Goal: Check status: Check status

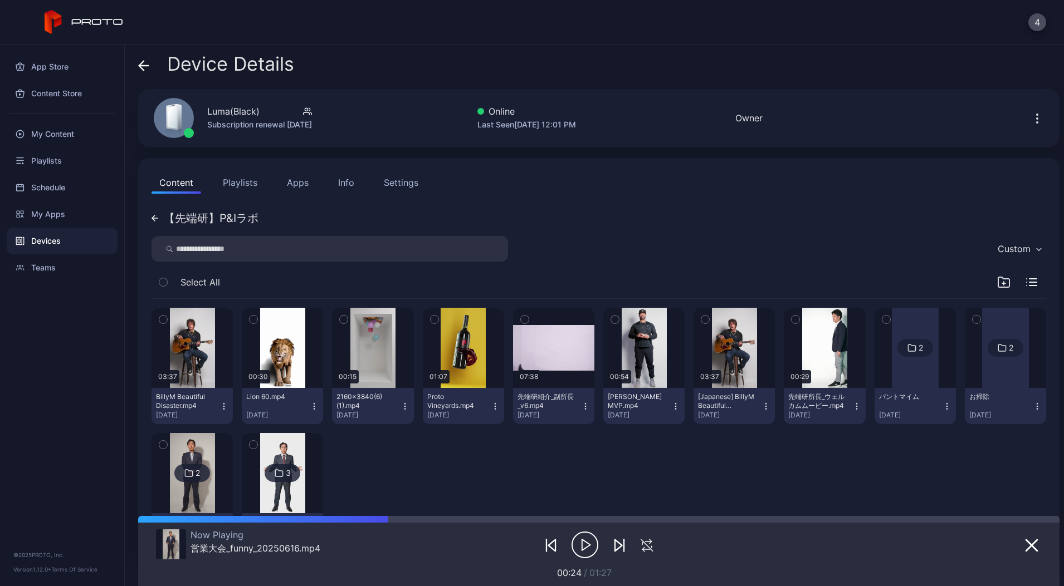
click at [571, 547] on icon "button" at bounding box center [584, 545] width 27 height 28
click at [285, 345] on div "button" at bounding box center [283, 348] width 6 height 7
click at [573, 542] on icon "button" at bounding box center [584, 545] width 27 height 28
click at [466, 345] on div "button" at bounding box center [464, 348] width 6 height 7
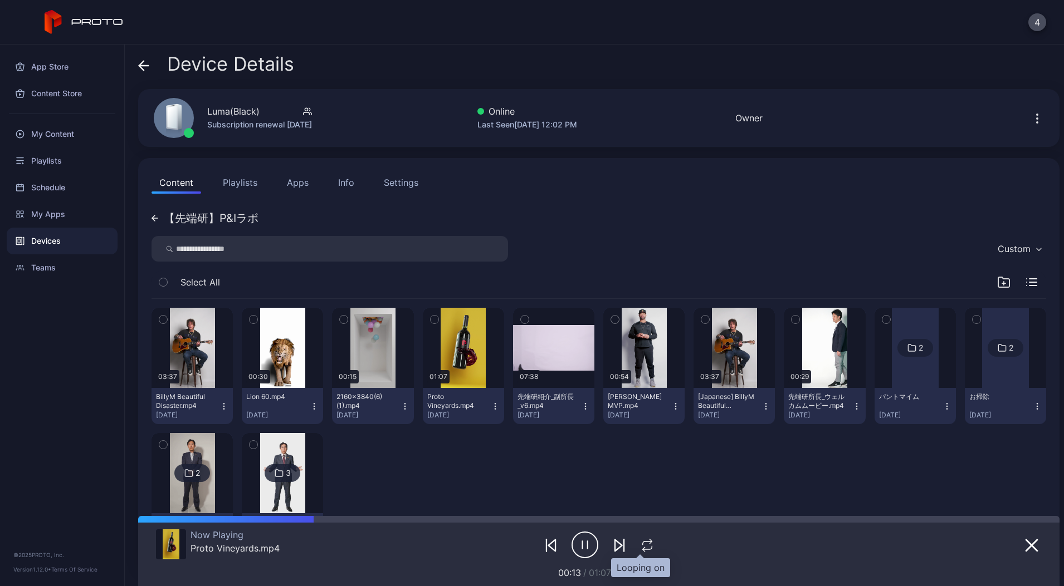
click at [640, 544] on icon "button" at bounding box center [647, 545] width 14 height 13
click at [571, 546] on icon "button" at bounding box center [584, 545] width 27 height 28
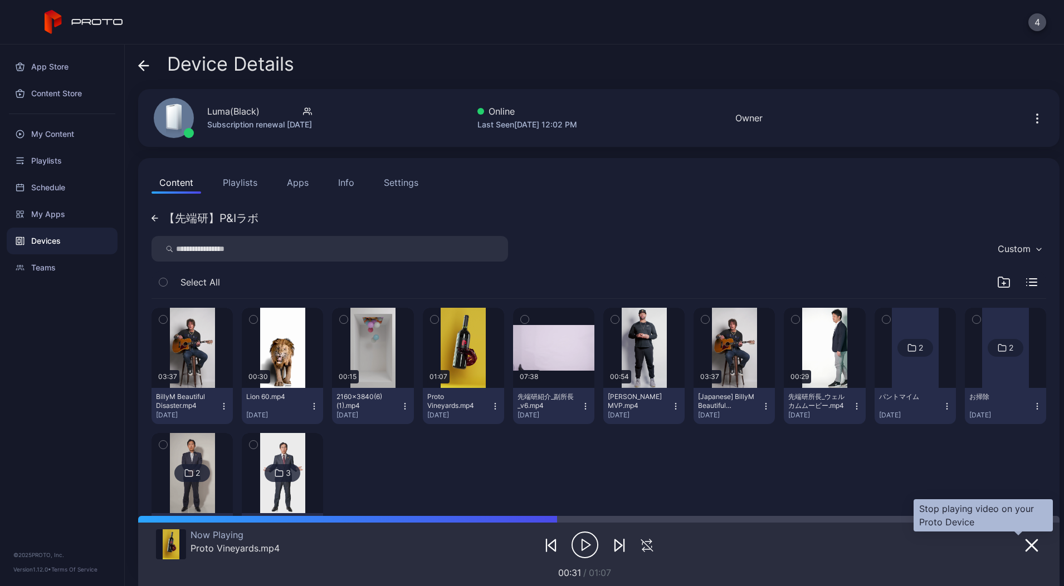
click at [1025, 547] on icon "button" at bounding box center [1031, 545] width 13 height 13
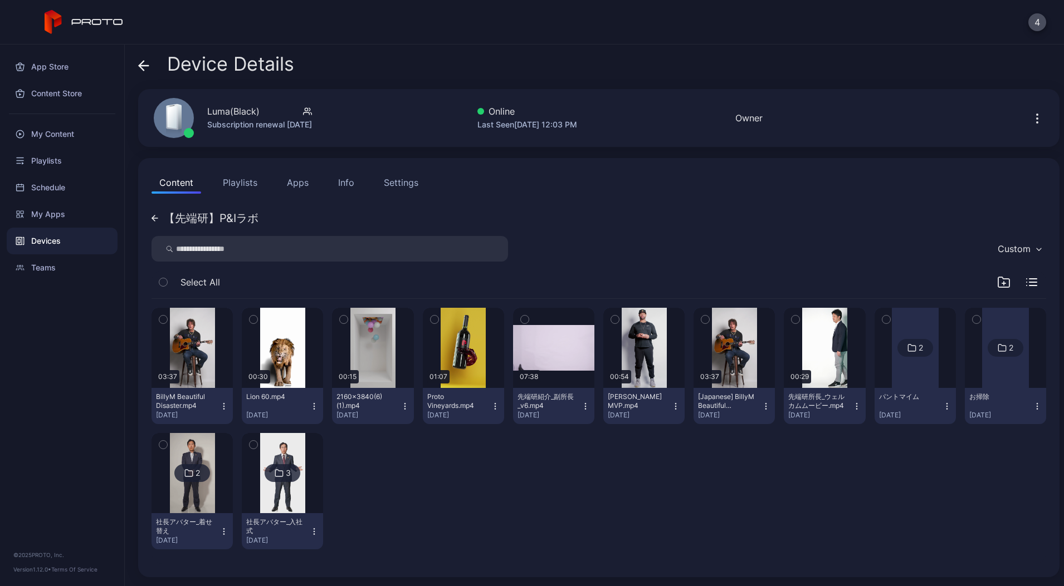
click at [215, 480] on img at bounding box center [192, 473] width 45 height 80
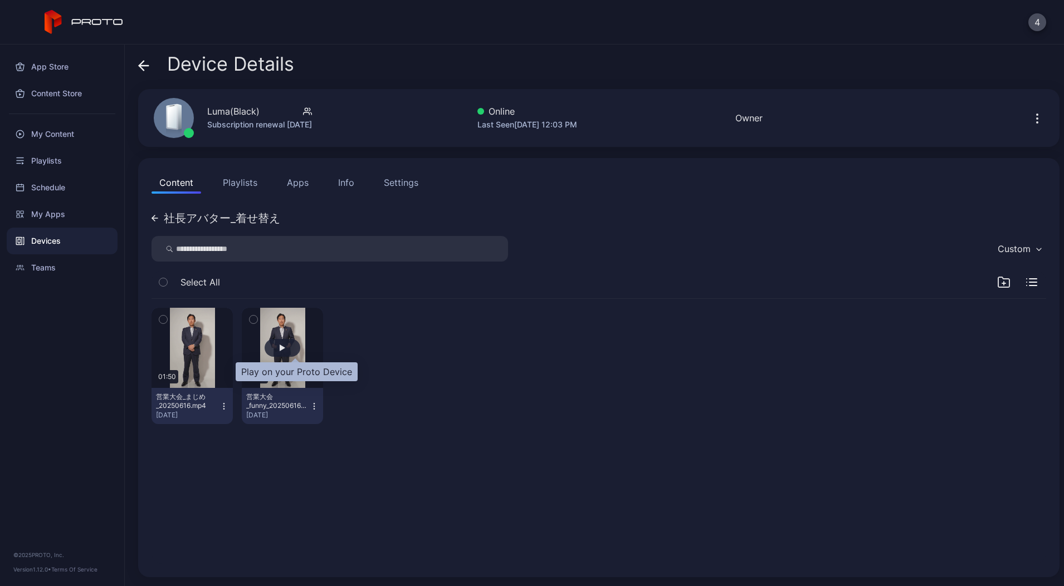
click at [287, 345] on div "button" at bounding box center [283, 348] width 36 height 18
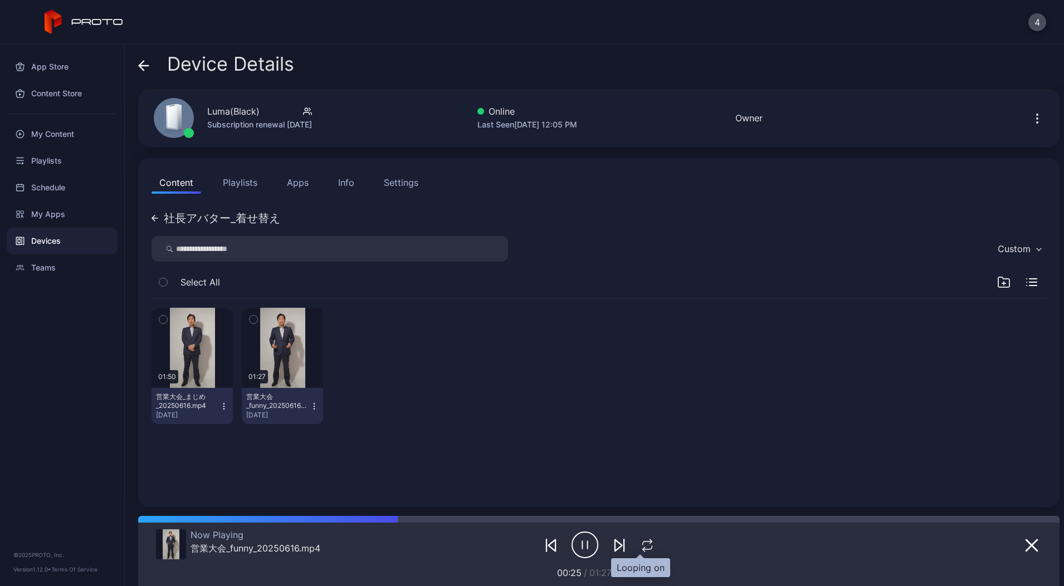
click at [645, 549] on icon "button" at bounding box center [647, 545] width 14 height 13
